Goal: Task Accomplishment & Management: Complete application form

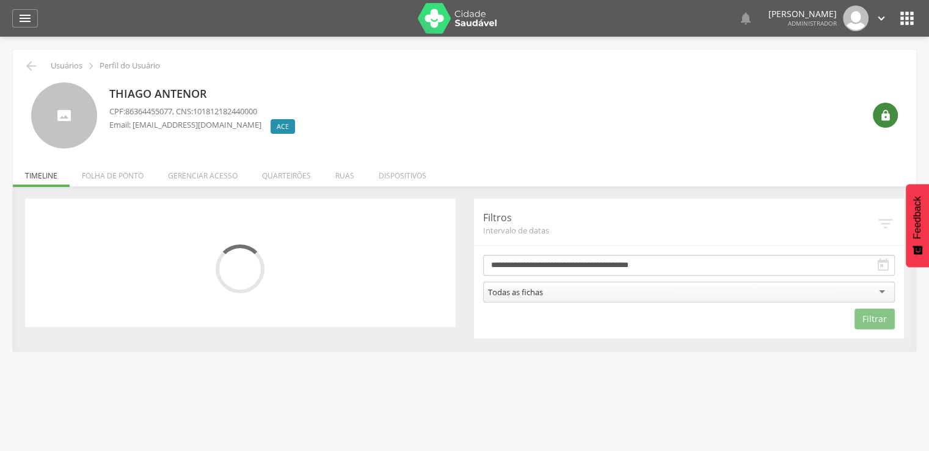
click at [886, 115] on icon "" at bounding box center [885, 115] width 12 height 12
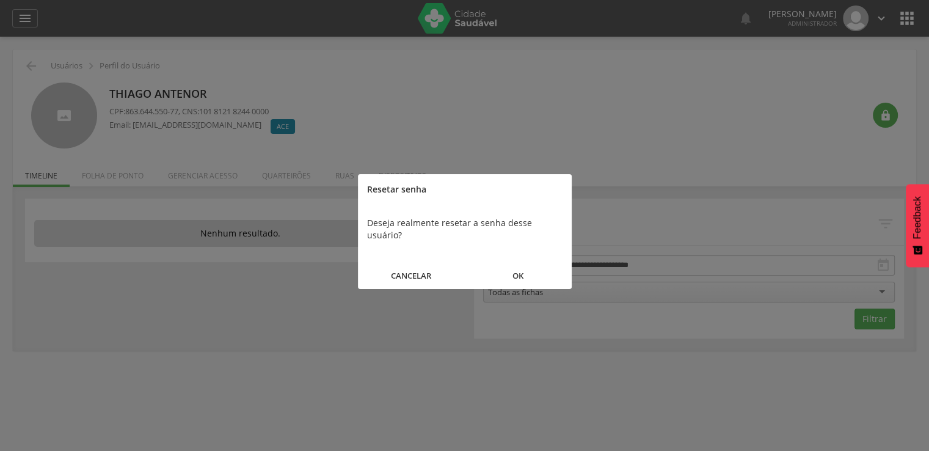
click at [546, 270] on button "OK" at bounding box center [518, 276] width 107 height 26
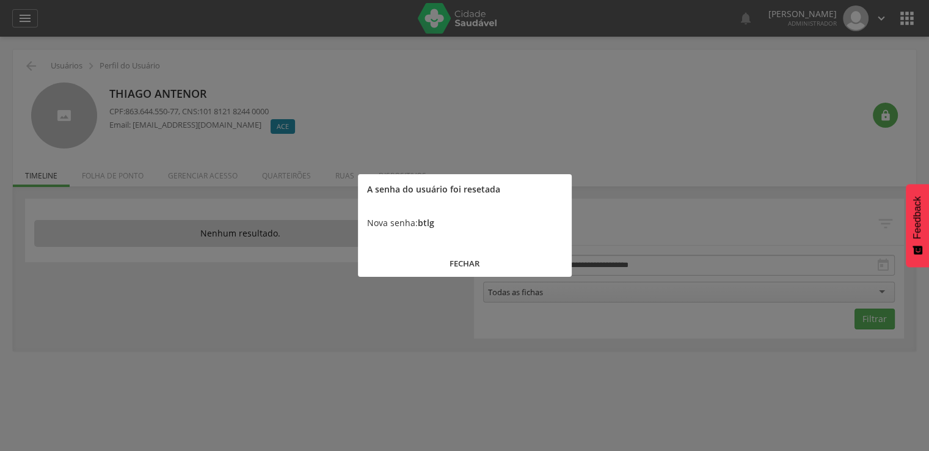
click at [450, 234] on div "Nova senha: btlg" at bounding box center [465, 223] width 214 height 37
click at [435, 275] on button "FECHAR" at bounding box center [465, 263] width 214 height 26
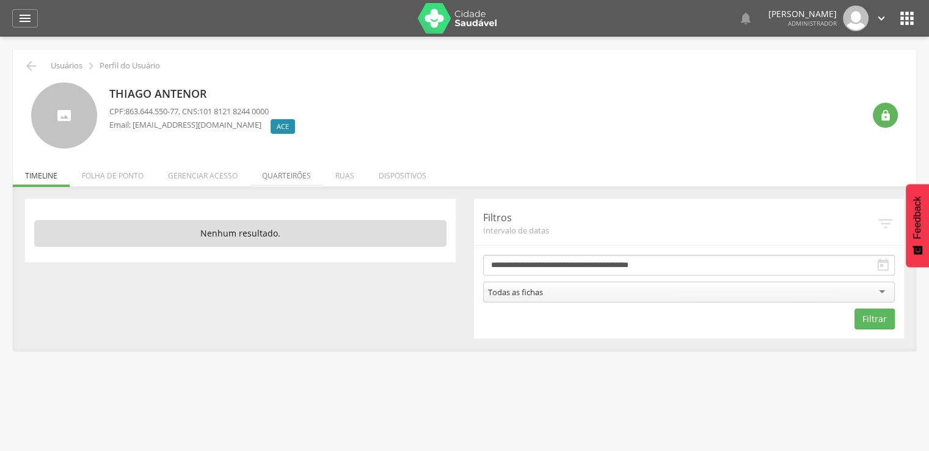
click at [281, 181] on li "Quarteirões" at bounding box center [286, 172] width 73 height 29
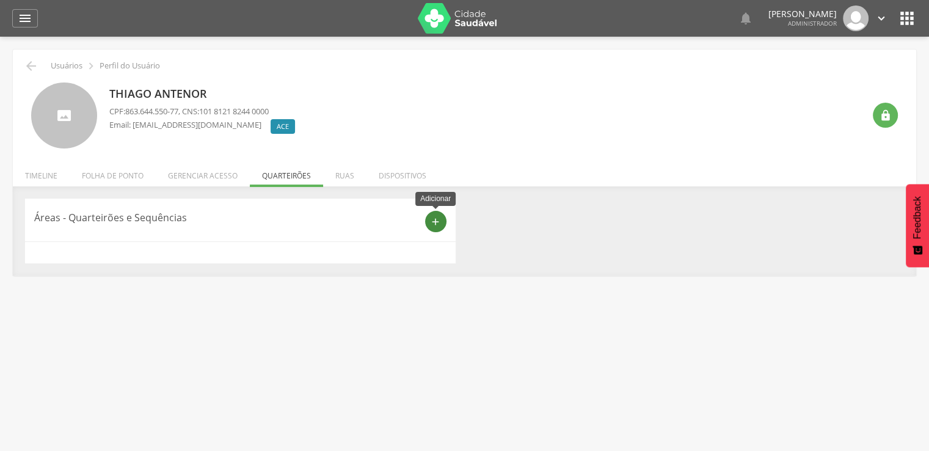
click at [430, 218] on icon "add" at bounding box center [435, 221] width 11 height 11
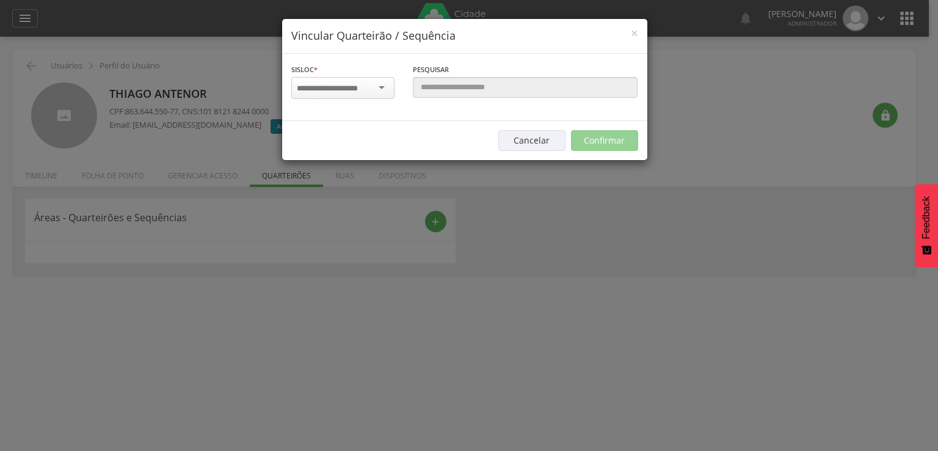
click at [376, 87] on div at bounding box center [342, 88] width 103 height 22
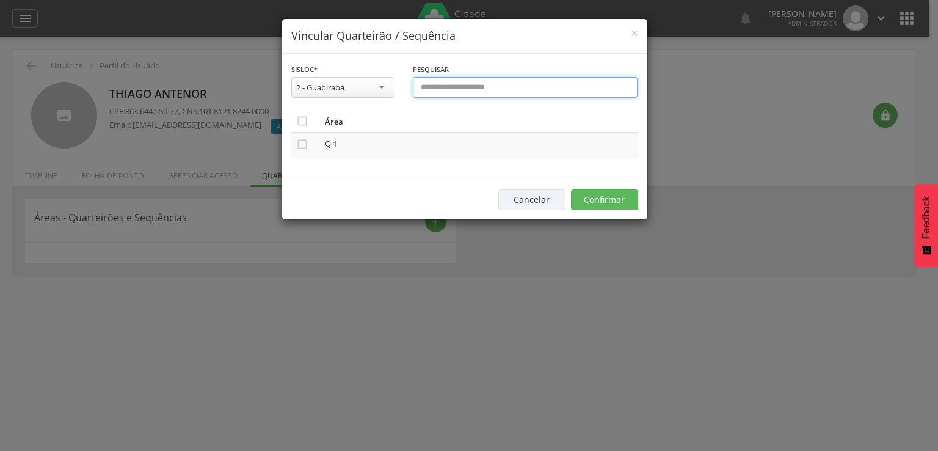
click at [428, 97] on input "text" at bounding box center [525, 87] width 225 height 21
click at [294, 143] on td "" at bounding box center [305, 145] width 29 height 26
click at [309, 142] on td "" at bounding box center [305, 145] width 29 height 26
click at [306, 142] on icon "" at bounding box center [302, 144] width 12 height 12
click at [589, 195] on button "Confirmar" at bounding box center [604, 199] width 67 height 21
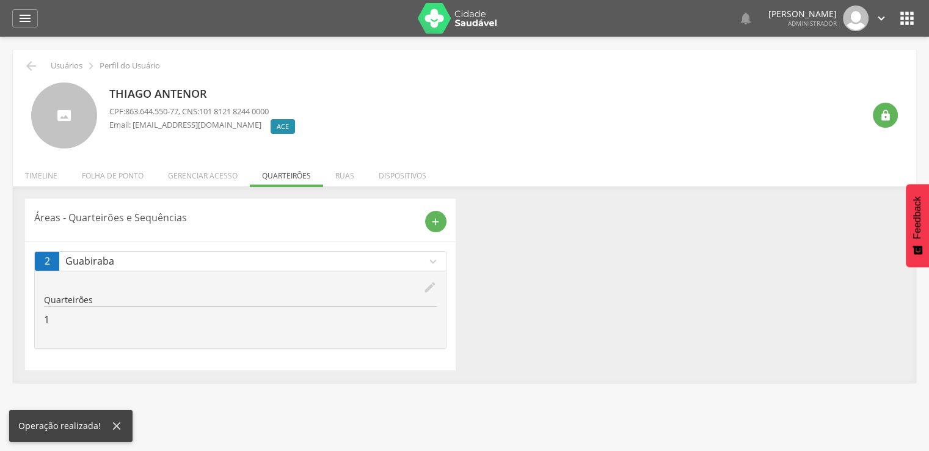
click at [420, 284] on div "edit" at bounding box center [240, 286] width 393 height 13
click at [422, 284] on div "edit" at bounding box center [240, 286] width 393 height 13
click at [425, 284] on icon "edit" at bounding box center [429, 286] width 13 height 13
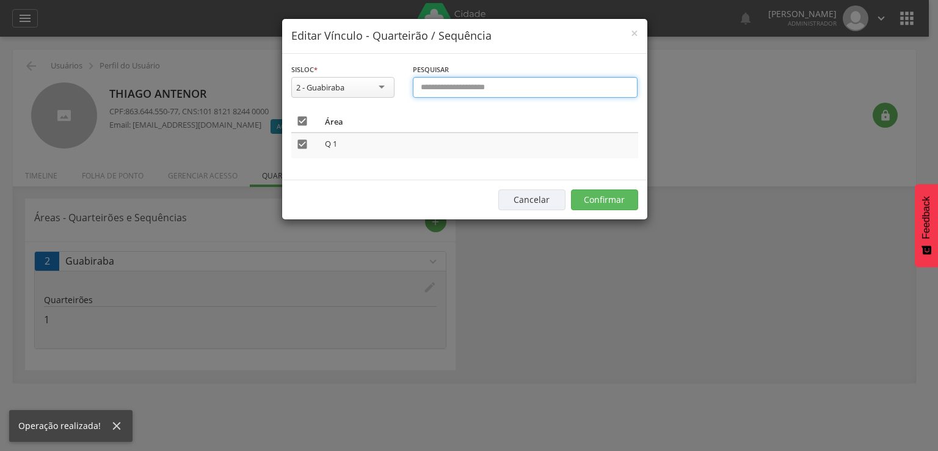
click at [464, 94] on input "text" at bounding box center [525, 87] width 225 height 21
click at [504, 198] on button "Cancelar" at bounding box center [531, 199] width 67 height 21
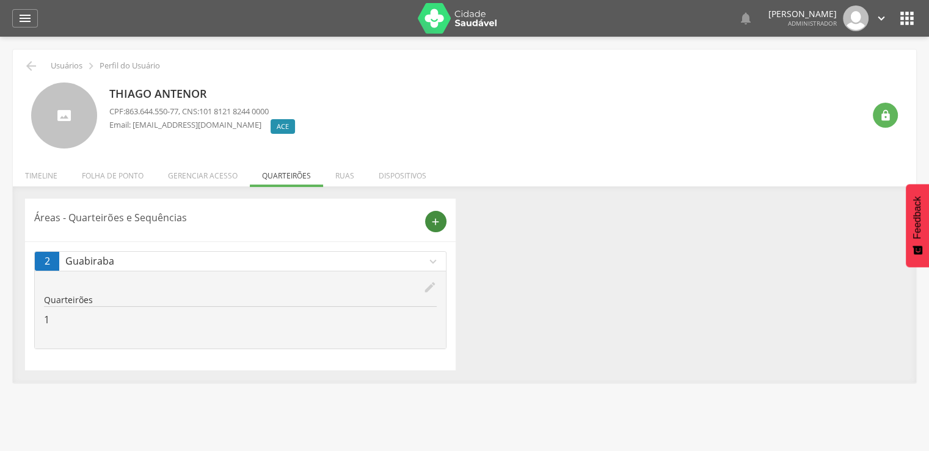
click at [443, 219] on div "add" at bounding box center [435, 221] width 21 height 21
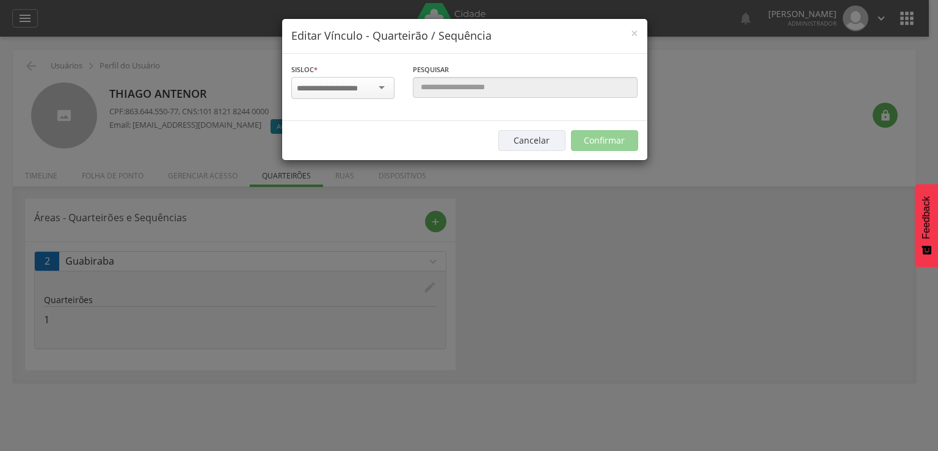
click at [344, 83] on input "select-one" at bounding box center [335, 88] width 77 height 11
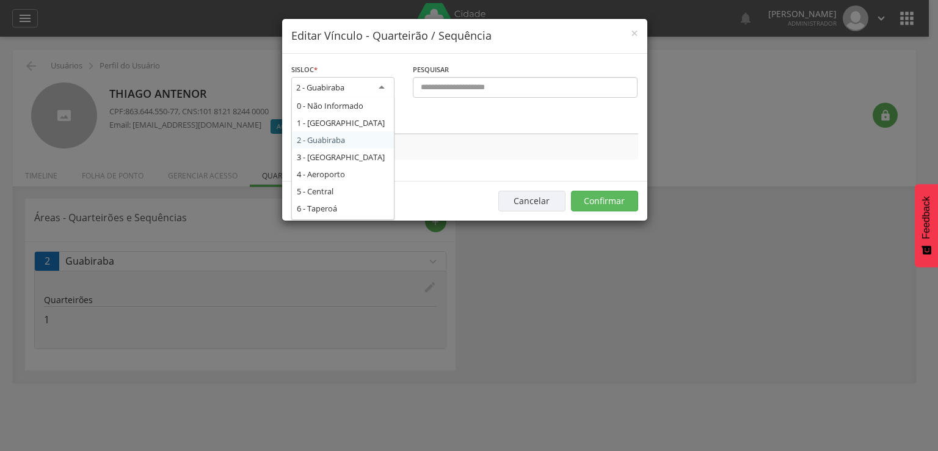
click at [358, 89] on div "2 - Guabiraba" at bounding box center [342, 88] width 103 height 22
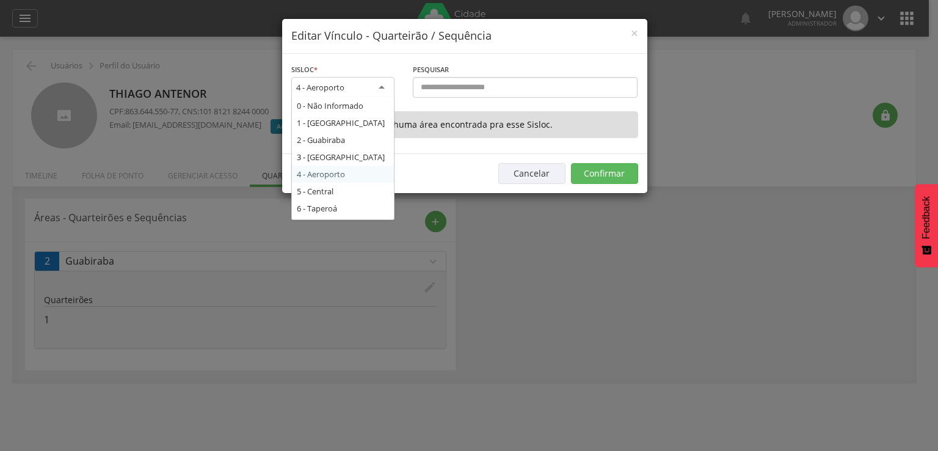
click at [369, 86] on div "4 - Aeroporto" at bounding box center [342, 88] width 103 height 22
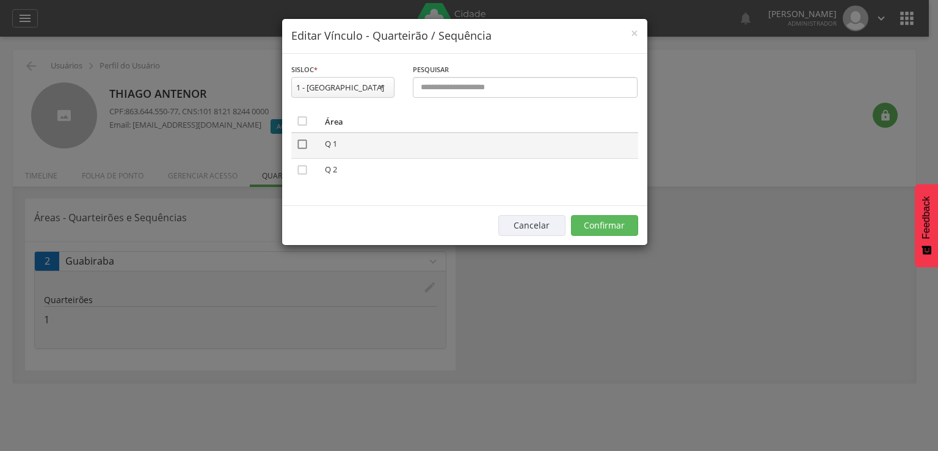
click at [297, 147] on icon "" at bounding box center [302, 144] width 12 height 12
click at [298, 158] on td "" at bounding box center [305, 170] width 29 height 25
click at [298, 167] on icon "" at bounding box center [302, 170] width 12 height 12
click at [609, 221] on button "Confirmar" at bounding box center [604, 225] width 67 height 21
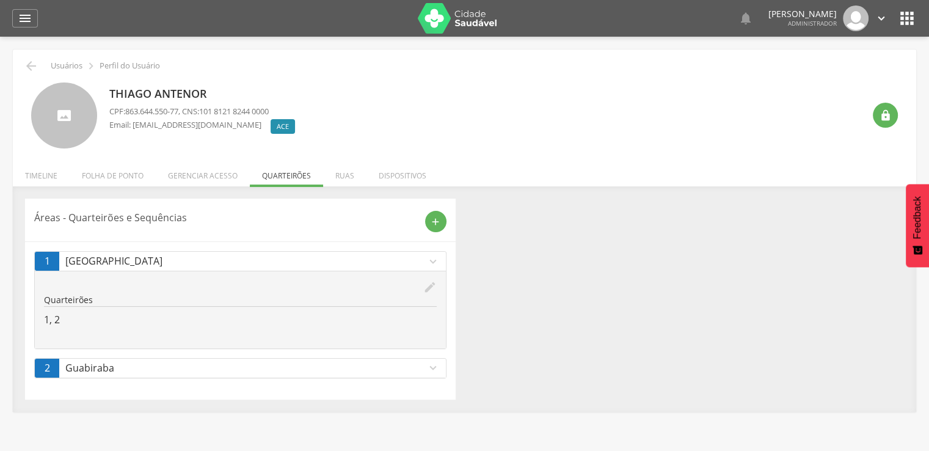
click at [39, 11] on div " Dashboard Supervisão Produtividade Mapa da cidade Mapa de cobertura Ranking A…" at bounding box center [464, 18] width 904 height 37
click at [31, 12] on icon "" at bounding box center [25, 18] width 15 height 15
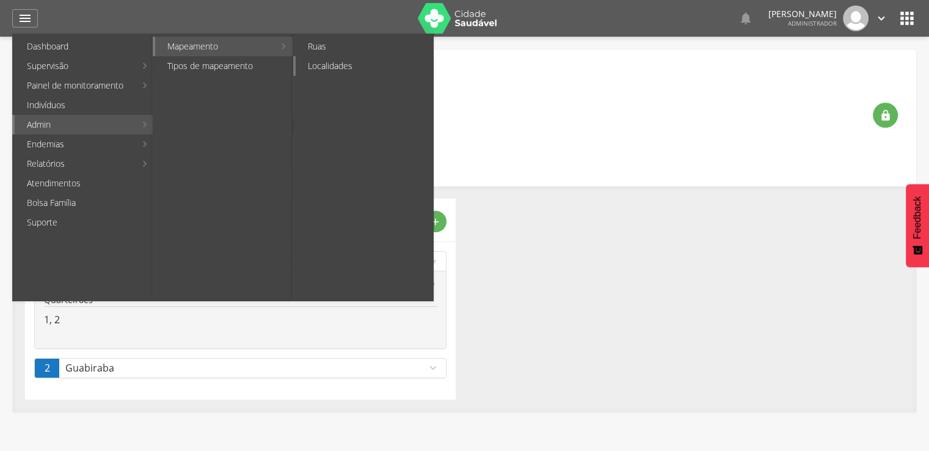
click at [313, 62] on link "Localidades" at bounding box center [363, 66] width 137 height 20
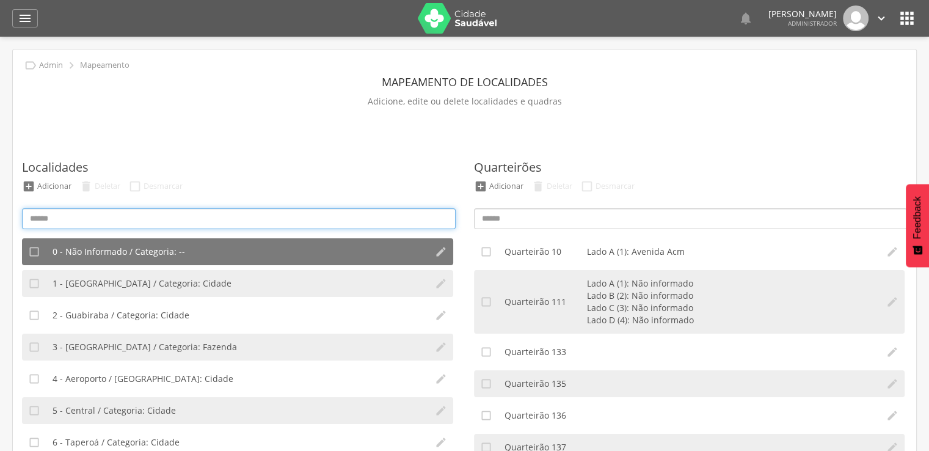
click at [213, 217] on input at bounding box center [238, 218] width 433 height 21
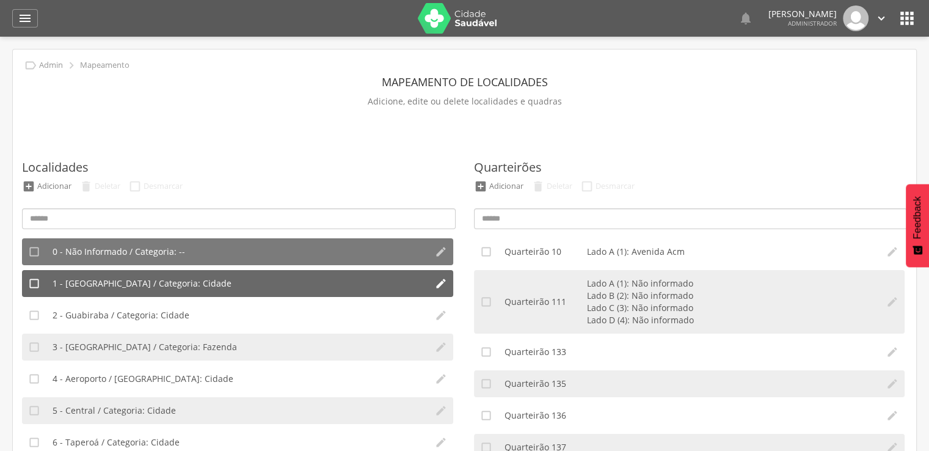
click at [214, 284] on li "1 - São Francisco / Categoria: Cidade" at bounding box center [237, 283] width 382 height 27
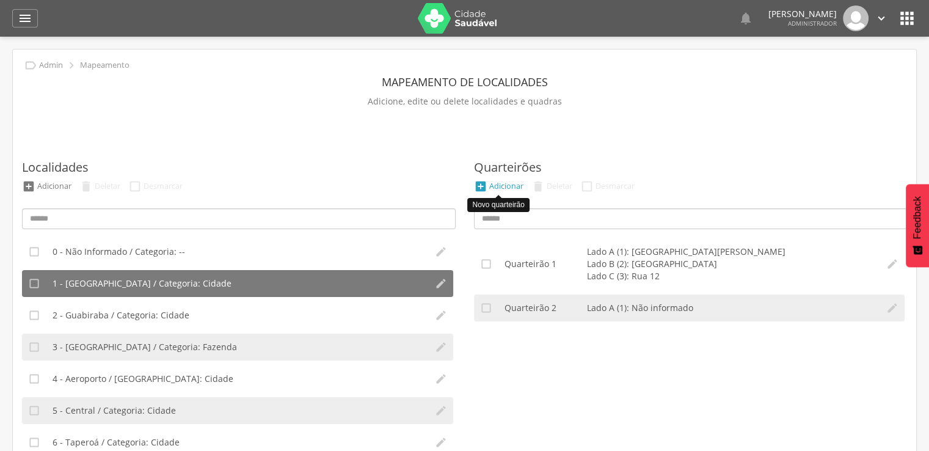
click at [490, 191] on li " Adicionar" at bounding box center [499, 185] width 56 height 13
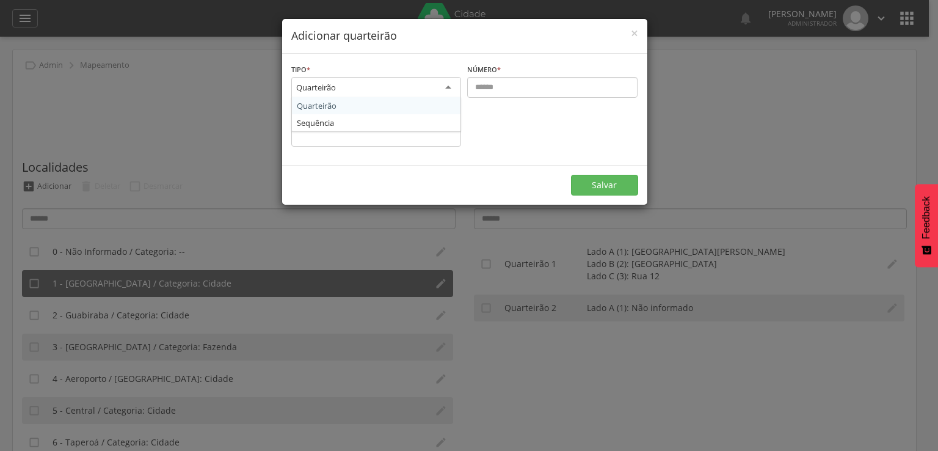
click at [420, 91] on div "Quarteirão" at bounding box center [376, 88] width 170 height 22
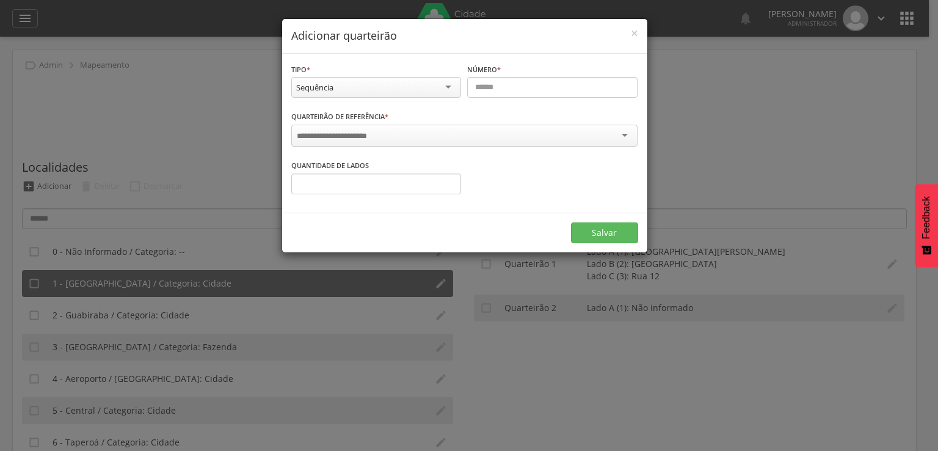
click at [412, 128] on div at bounding box center [464, 136] width 346 height 22
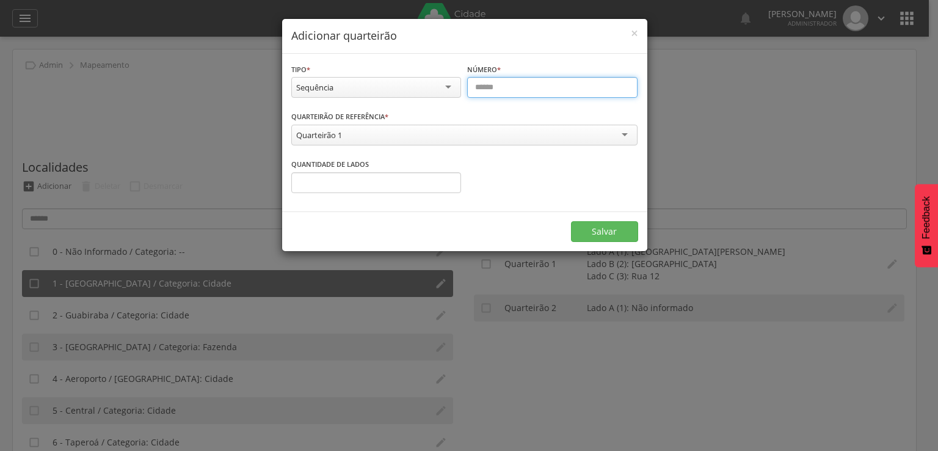
click at [475, 96] on input "text" at bounding box center [552, 87] width 170 height 21
type input "*"
click at [353, 182] on input "number" at bounding box center [376, 182] width 170 height 21
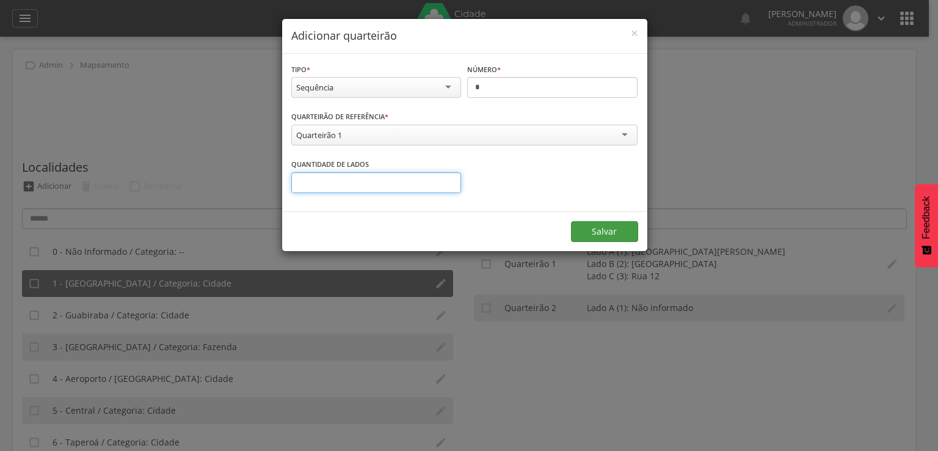
type input "*"
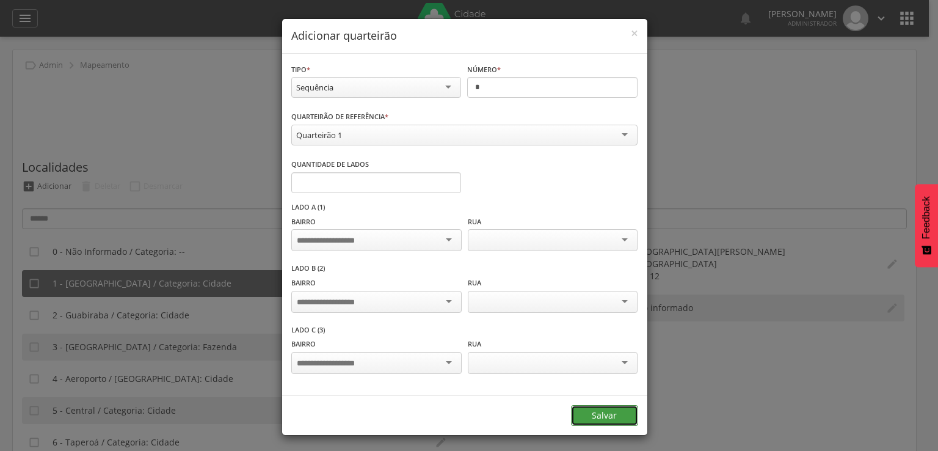
click at [597, 235] on form "**********" at bounding box center [464, 244] width 365 height 381
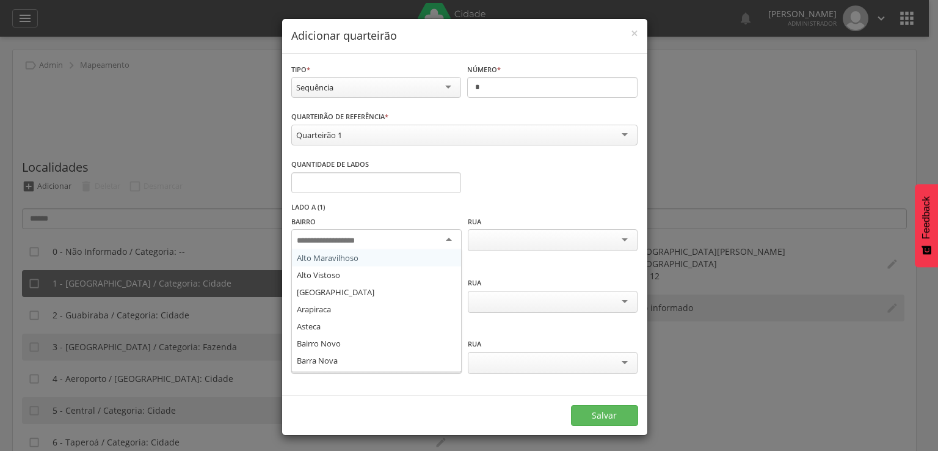
click at [386, 237] on div at bounding box center [376, 240] width 170 height 22
type input "**"
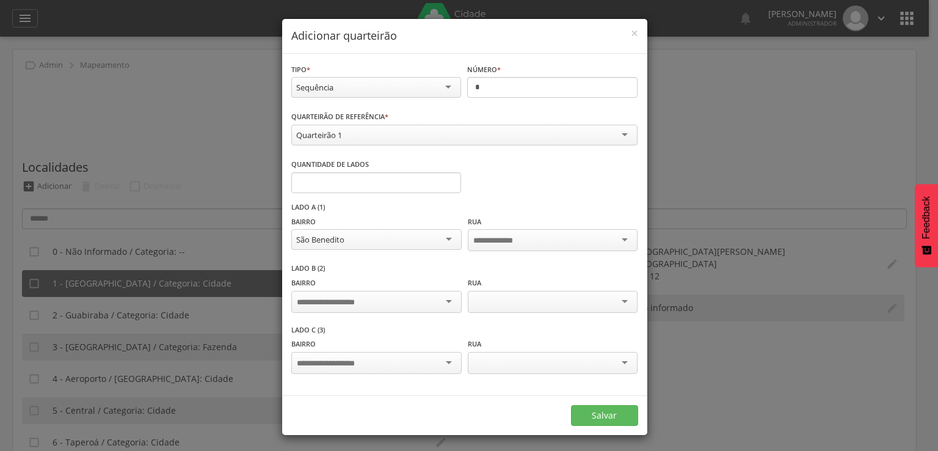
scroll to position [0, 0]
click at [374, 230] on div "São Benedito" at bounding box center [376, 239] width 170 height 21
click at [498, 242] on input "select-one" at bounding box center [508, 240] width 71 height 11
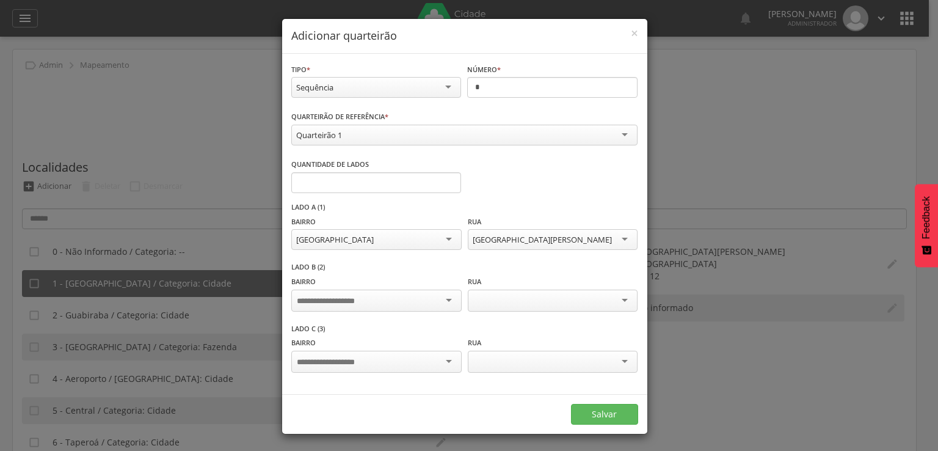
click at [430, 301] on div at bounding box center [376, 300] width 170 height 22
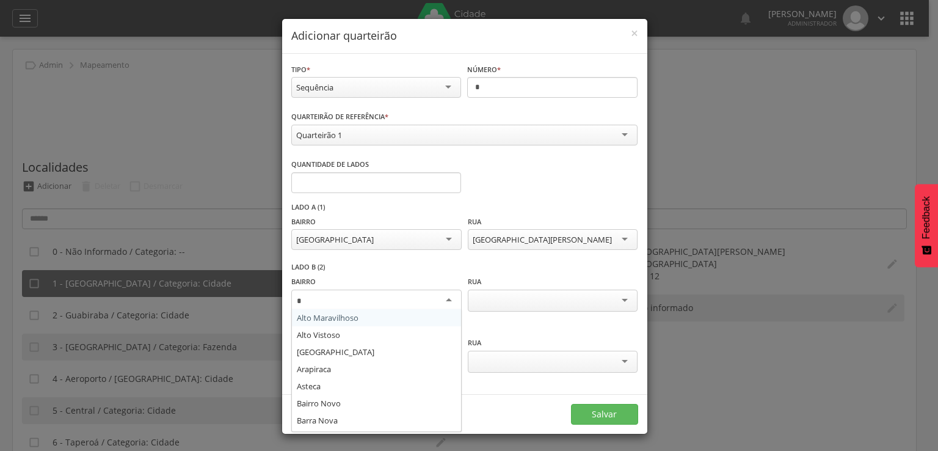
type input "**"
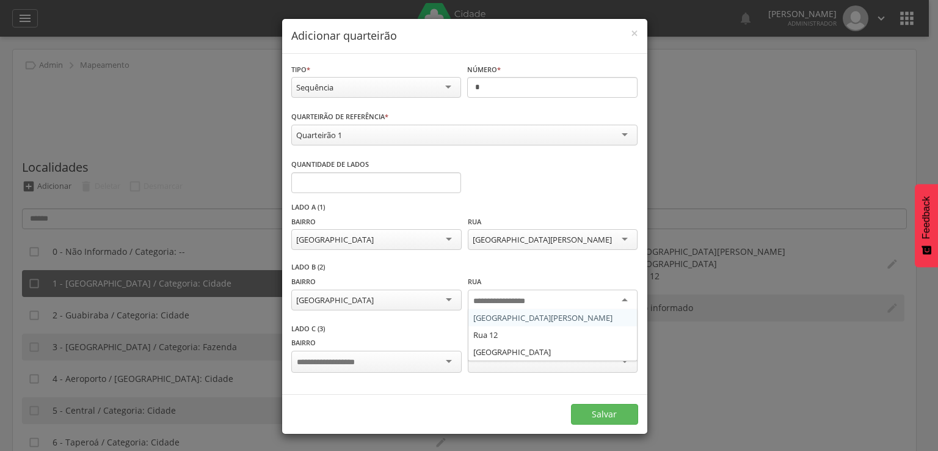
click at [485, 297] on input "select-one" at bounding box center [508, 300] width 71 height 11
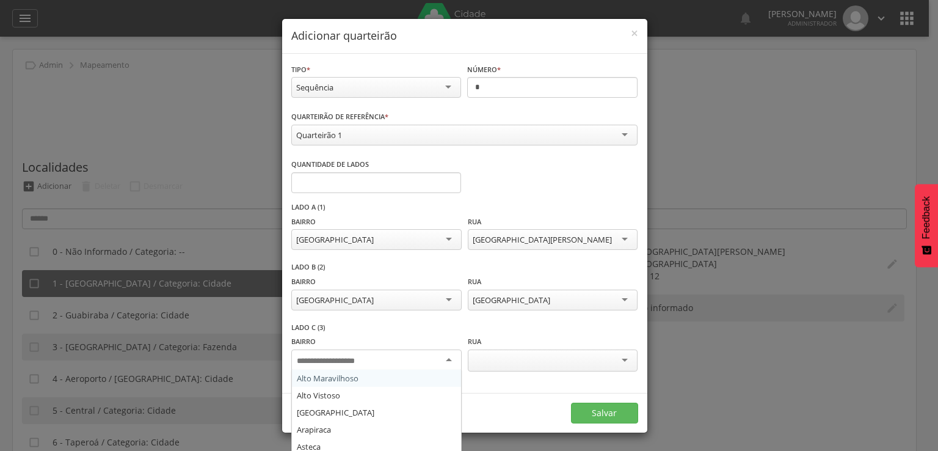
click at [391, 366] on div at bounding box center [376, 360] width 170 height 22
type input "**"
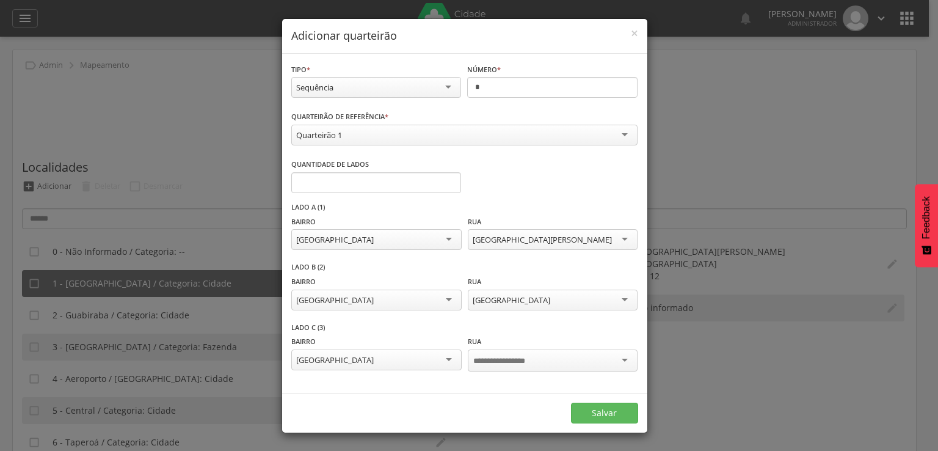
click at [504, 364] on div at bounding box center [553, 360] width 170 height 22
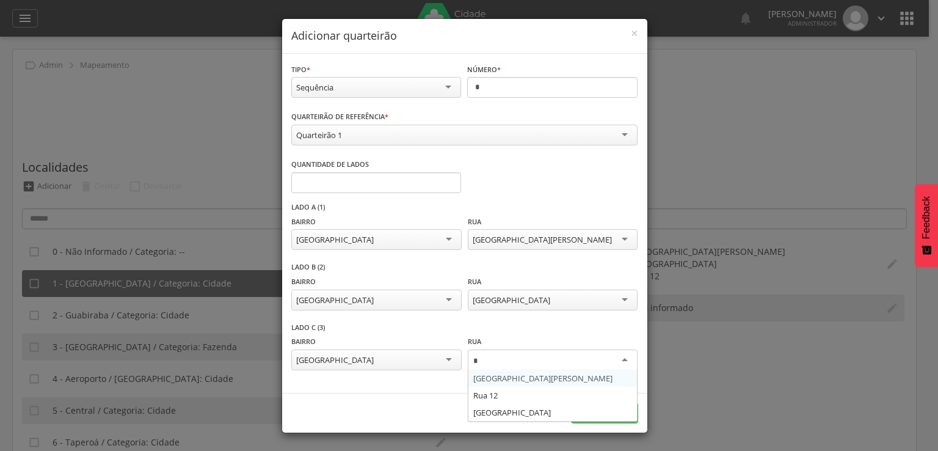
type input "**"
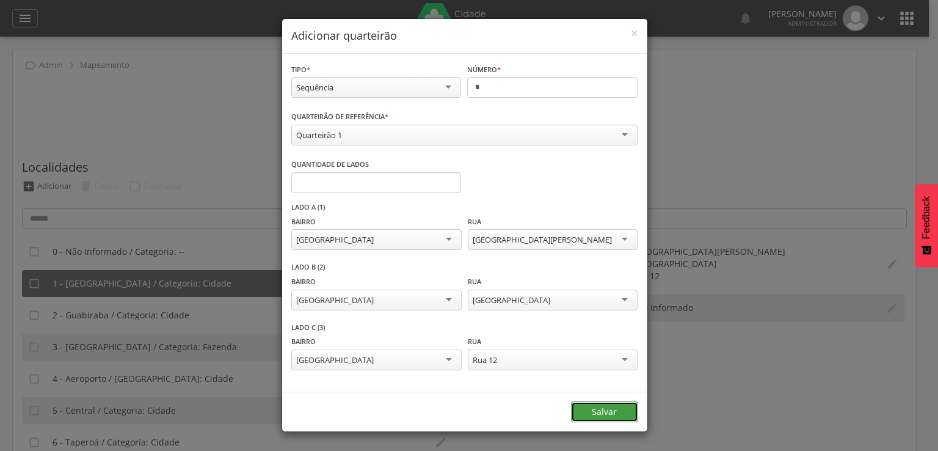
click at [630, 409] on button "Salvar" at bounding box center [604, 411] width 67 height 21
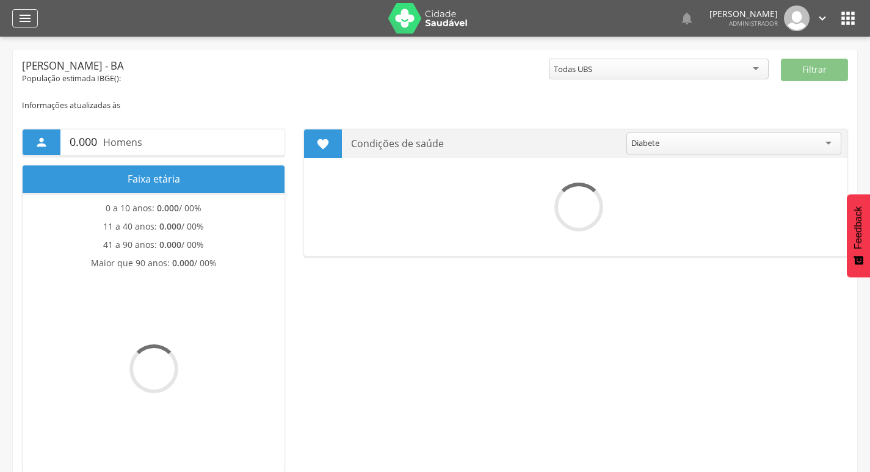
click at [19, 20] on icon "" at bounding box center [25, 18] width 15 height 15
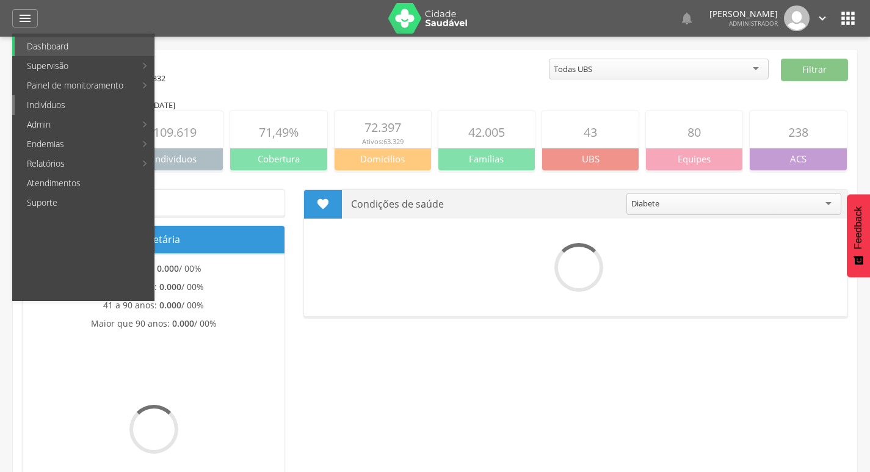
click at [60, 96] on link "Indivíduos" at bounding box center [84, 105] width 139 height 20
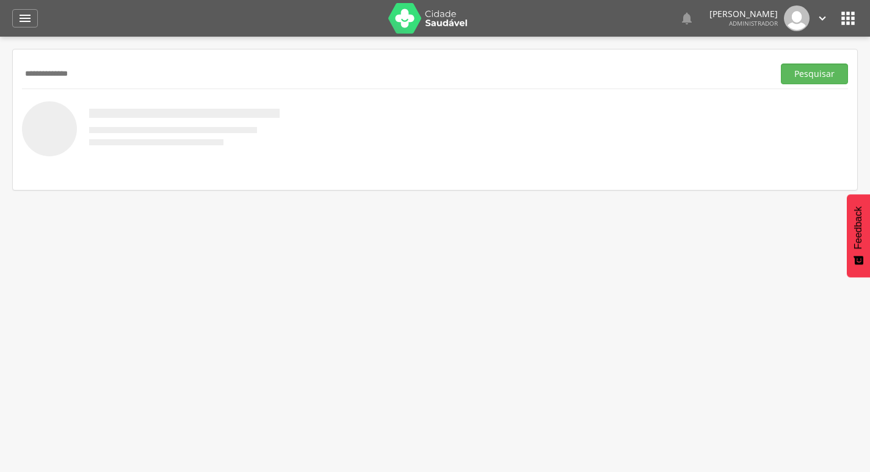
type input "**********"
click at [456, 63] on button "Pesquisar" at bounding box center [814, 73] width 67 height 21
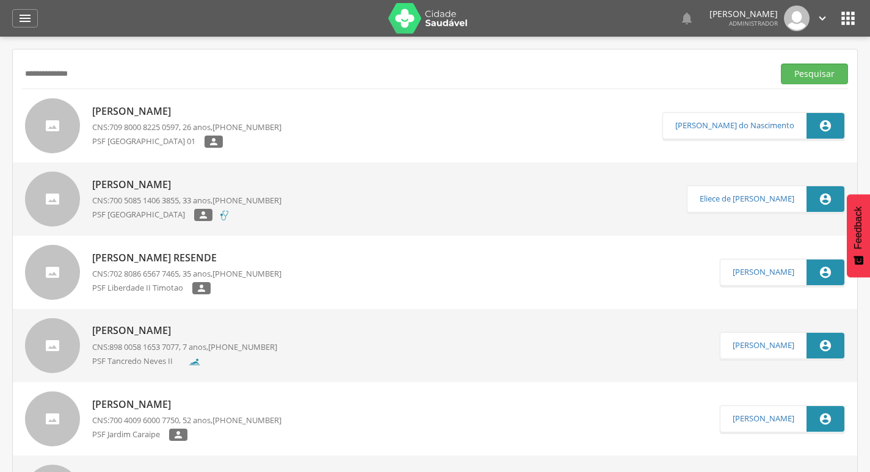
click at [456, 16] on icon "" at bounding box center [848, 19] width 20 height 20
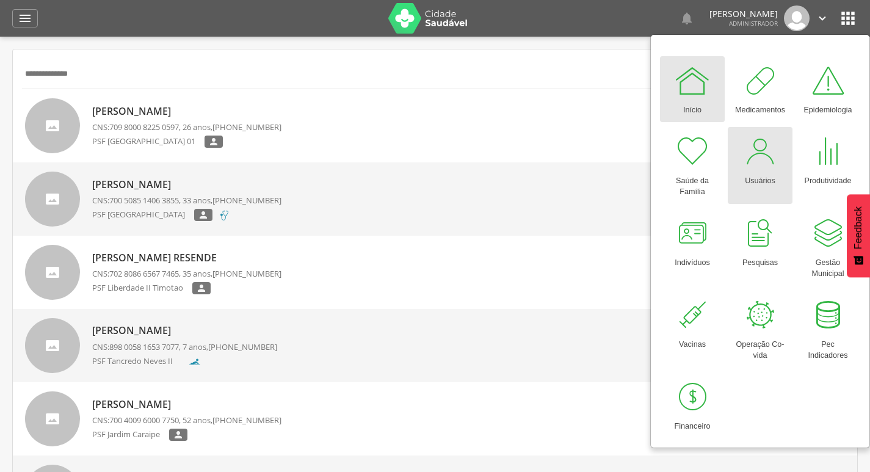
click at [456, 171] on div "Usuários" at bounding box center [760, 178] width 31 height 17
